Goal: Information Seeking & Learning: Learn about a topic

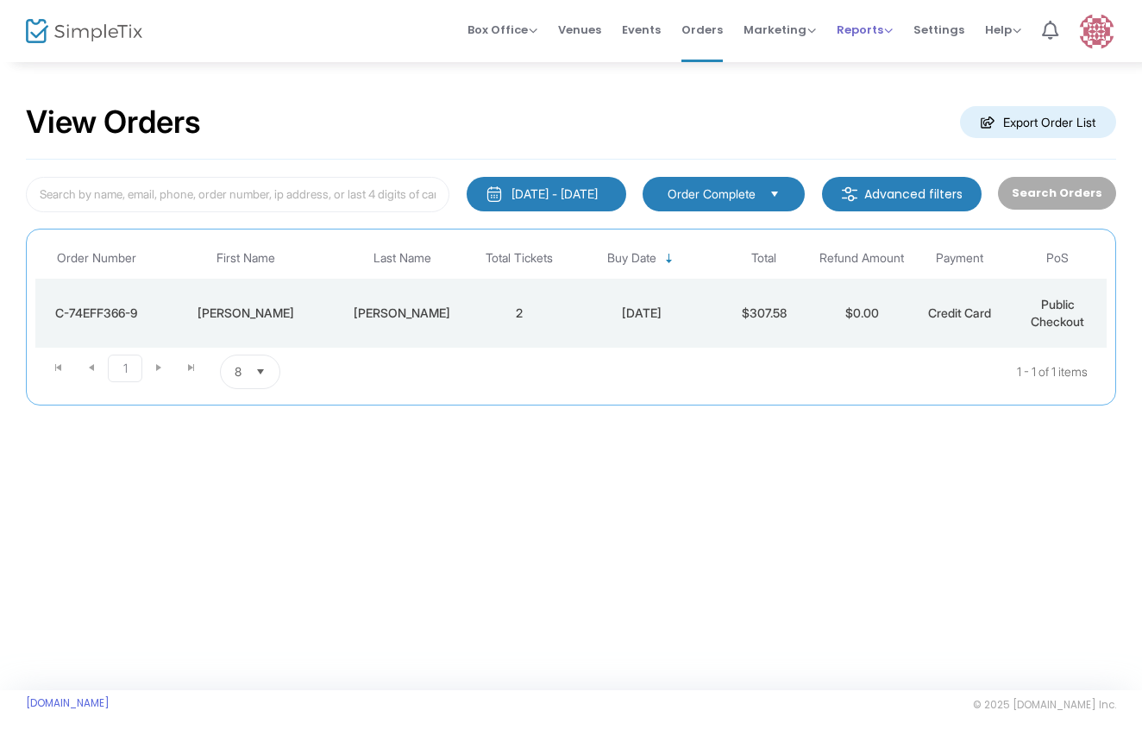
click at [891, 35] on span "Reports" at bounding box center [864, 30] width 56 height 16
click at [894, 92] on li "Sales Reports" at bounding box center [892, 92] width 112 height 34
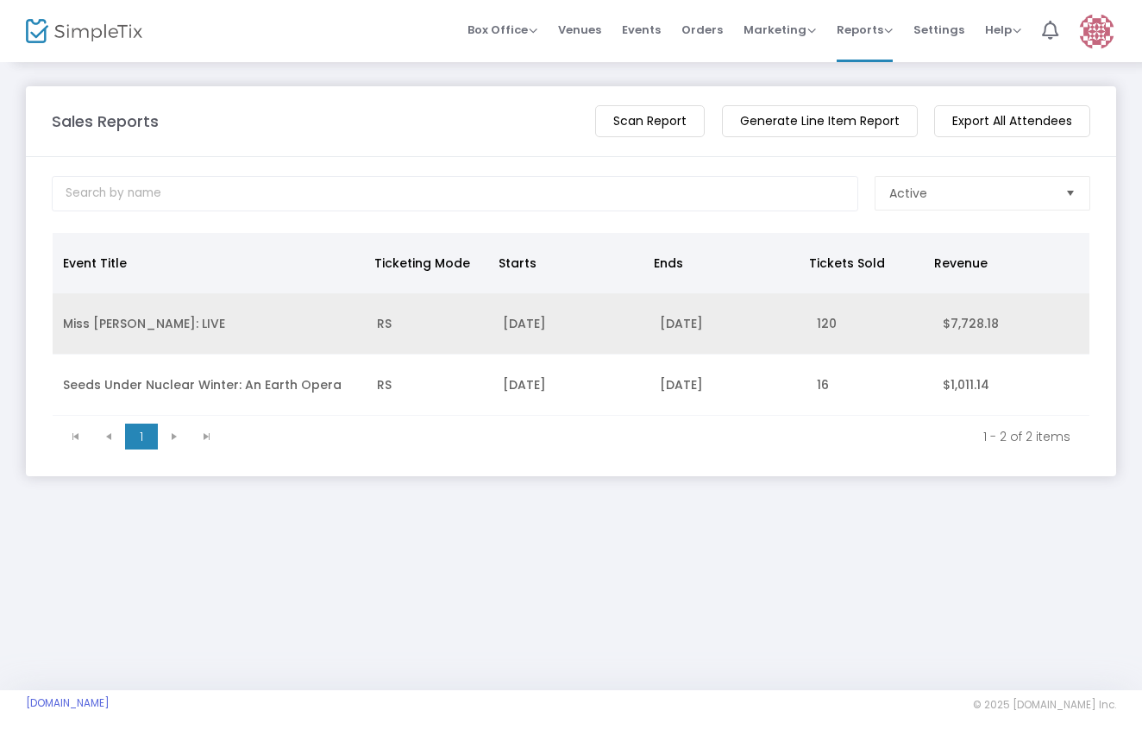
click at [157, 321] on td "Miss [PERSON_NAME]: LIVE" at bounding box center [210, 323] width 314 height 61
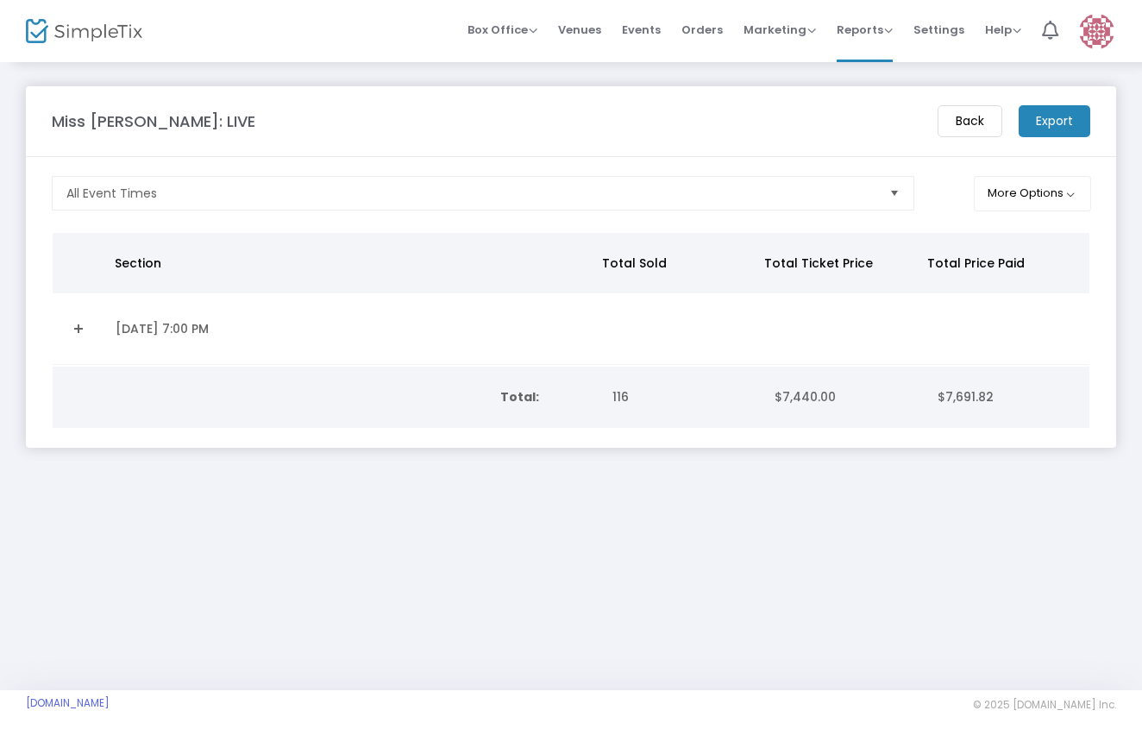
click at [1050, 122] on m-button "Export" at bounding box center [1054, 121] width 72 height 32
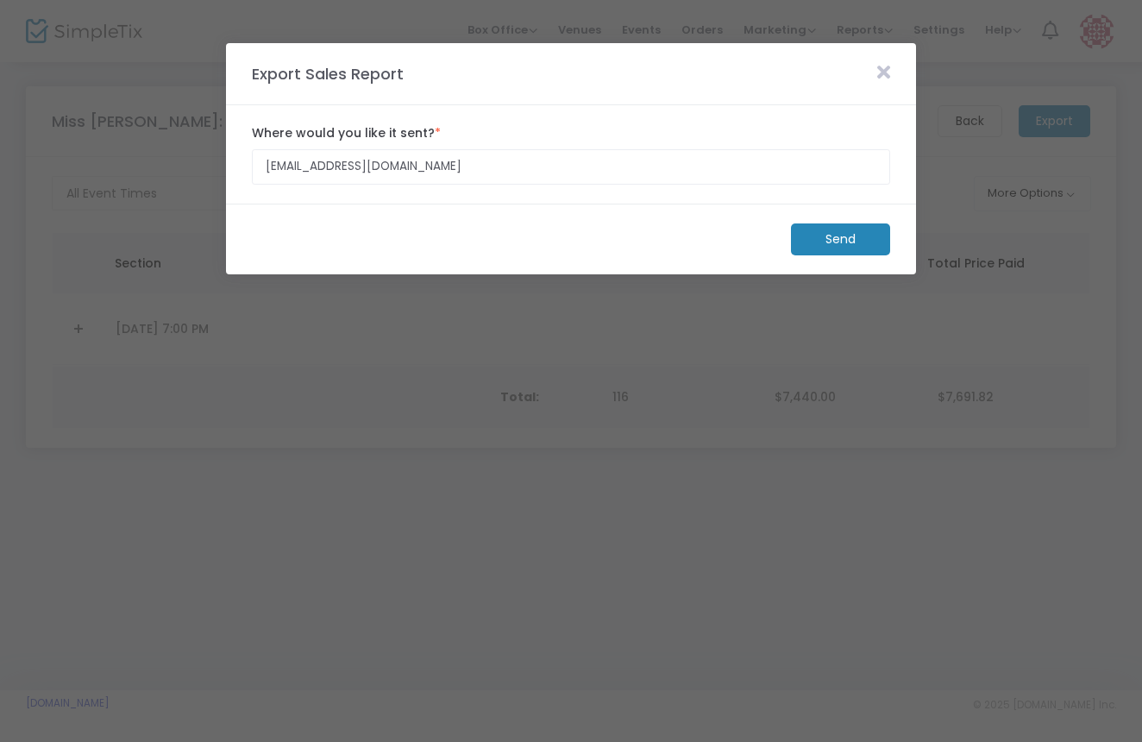
click at [837, 241] on m-button "Send" at bounding box center [840, 239] width 99 height 32
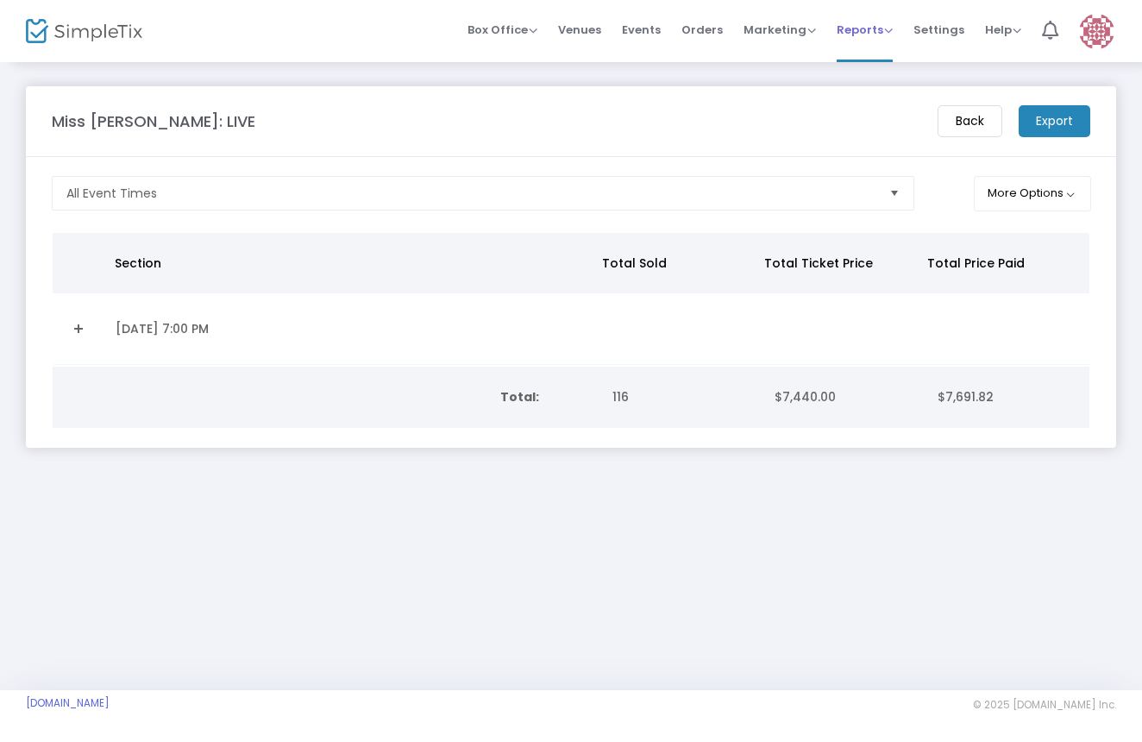
click at [891, 36] on span "Reports" at bounding box center [864, 30] width 56 height 16
click at [888, 63] on li "Analytics" at bounding box center [892, 58] width 112 height 34
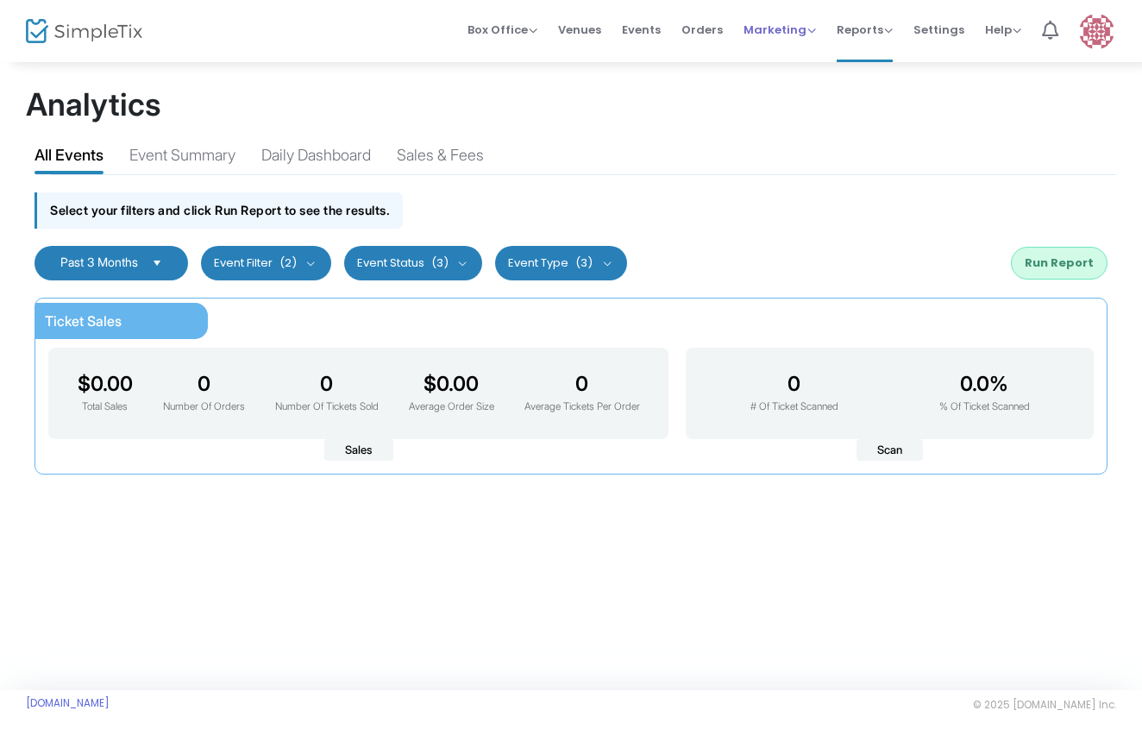
click at [806, 34] on span "Marketing" at bounding box center [779, 30] width 72 height 16
click at [727, 32] on li "Orders" at bounding box center [702, 31] width 62 height 62
click at [719, 32] on span "Orders" at bounding box center [701, 30] width 41 height 44
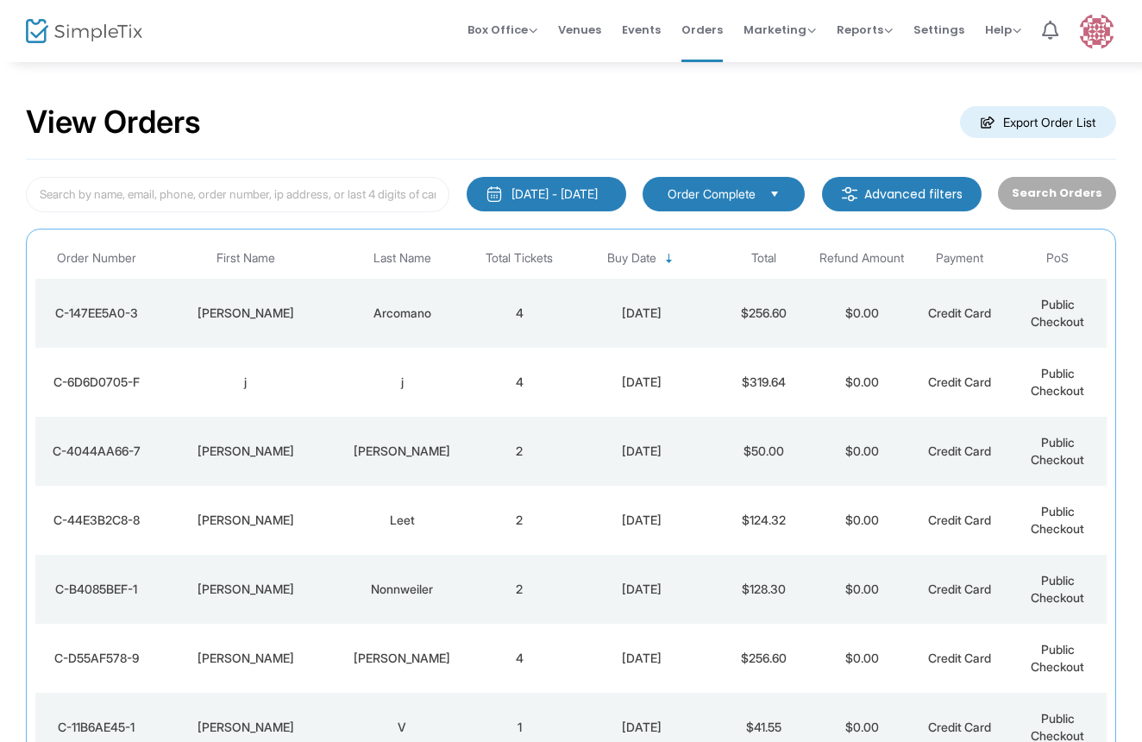
click at [904, 191] on m-button "Advanced filters" at bounding box center [902, 194] width 160 height 34
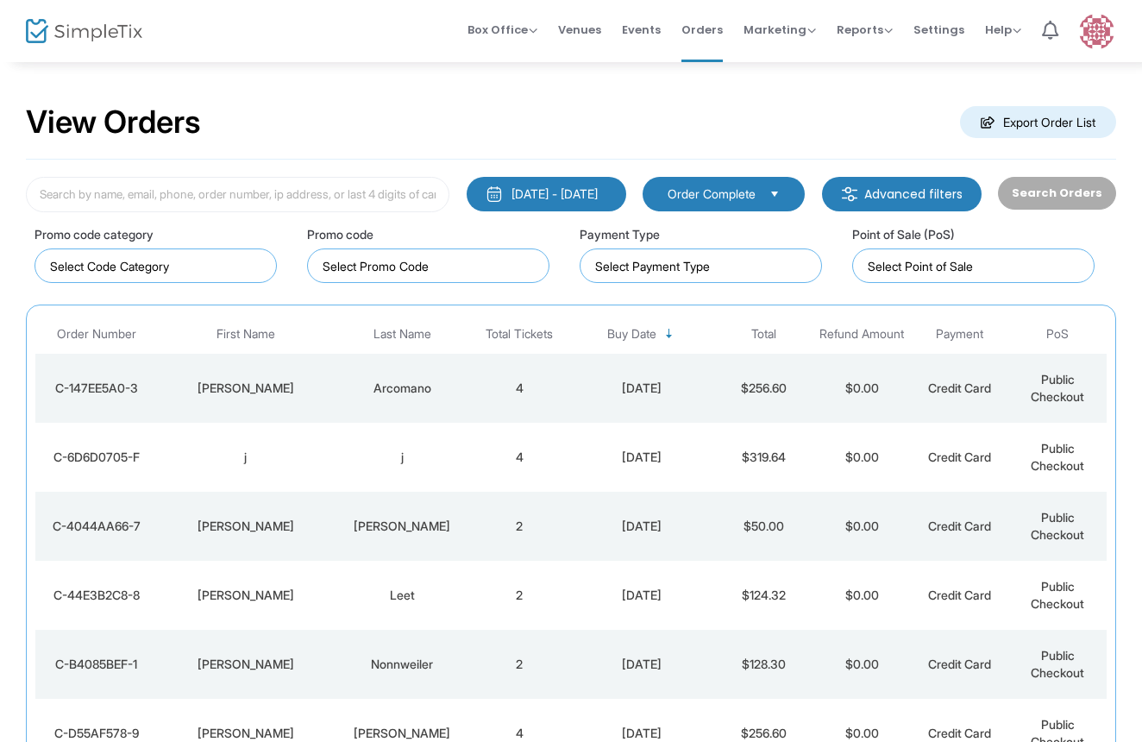
click at [775, 188] on span "Select" at bounding box center [774, 193] width 28 height 28
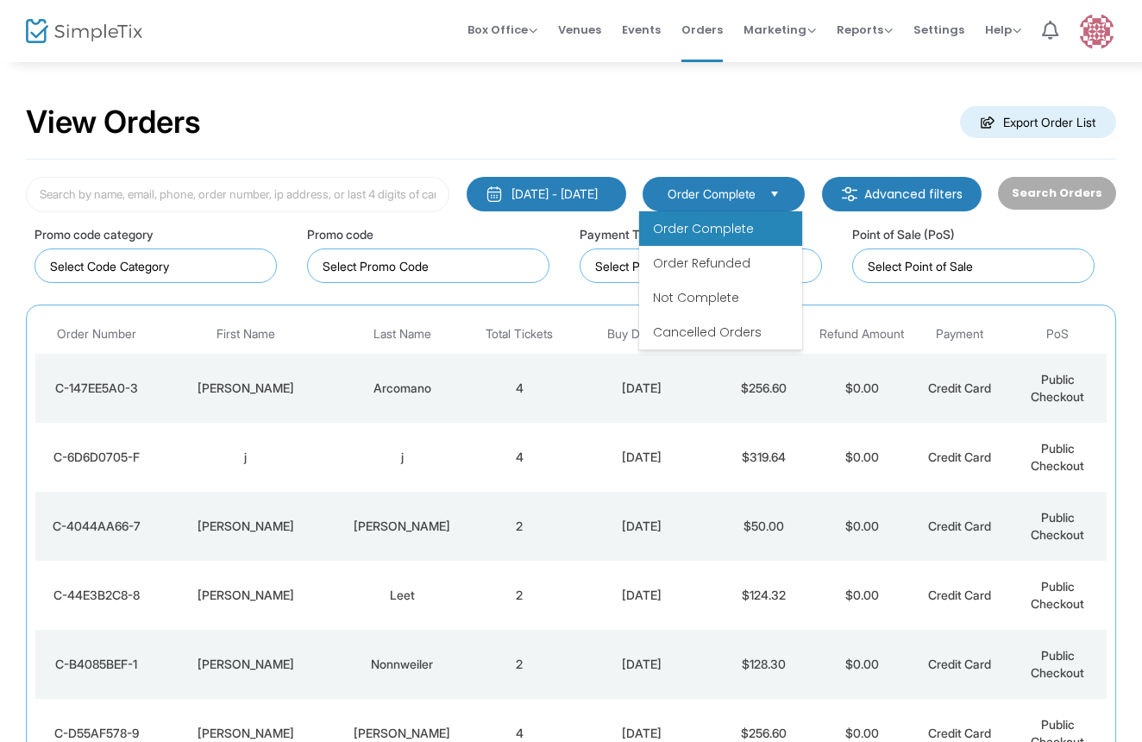
click at [795, 155] on div "View Orders Export Order List" at bounding box center [571, 122] width 1090 height 73
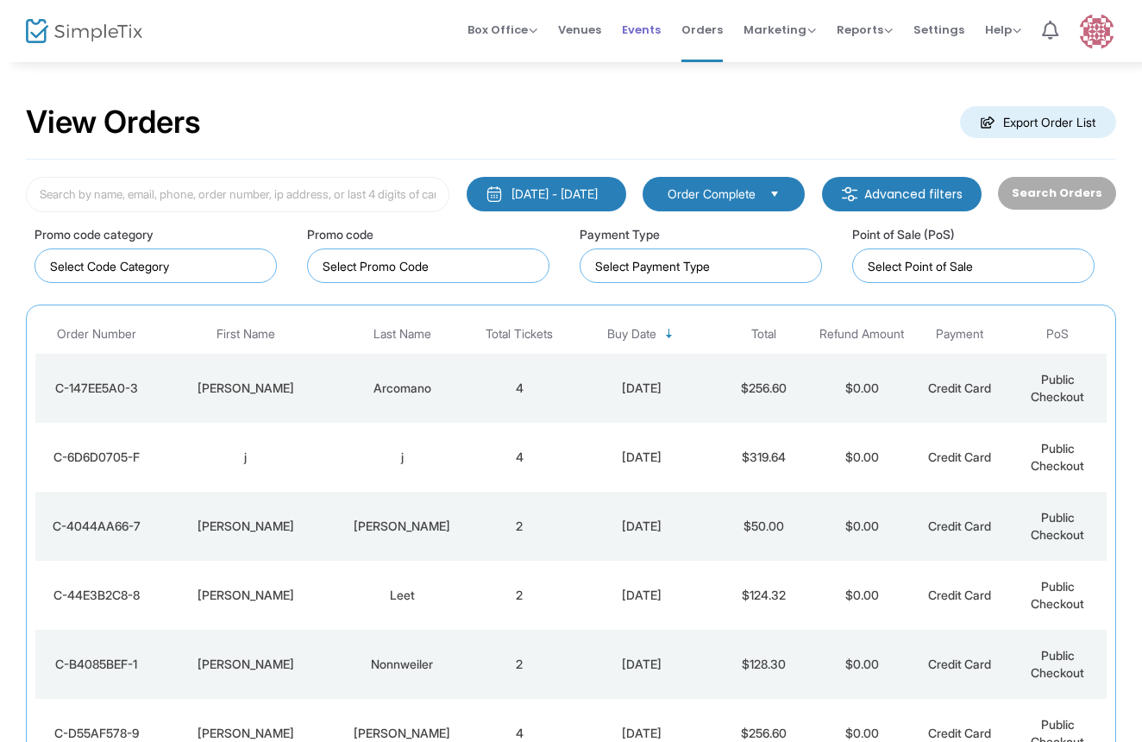
click at [650, 30] on span "Events" at bounding box center [641, 30] width 39 height 44
